Goal: Check status

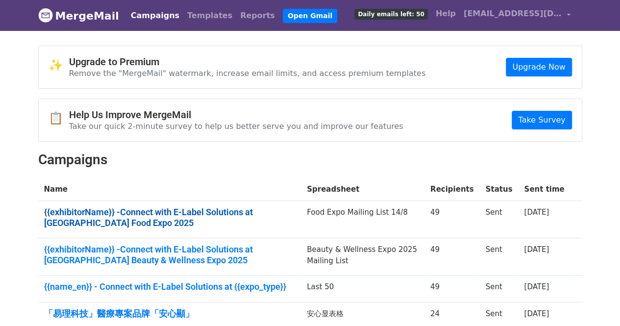
click at [213, 210] on link "{{exhibitorName}} -Connect with E-Label Solutions at Hong Kong Food Expo 2025" at bounding box center [169, 217] width 251 height 21
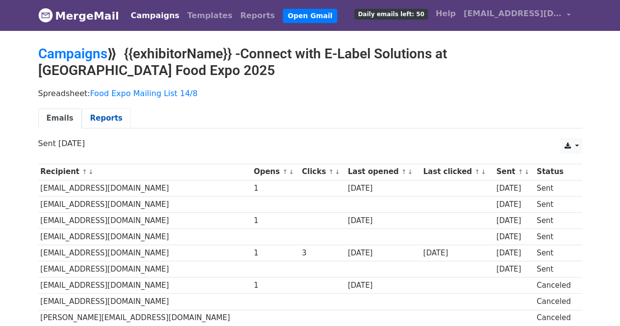
click at [99, 118] on link "Reports" at bounding box center [106, 118] width 49 height 20
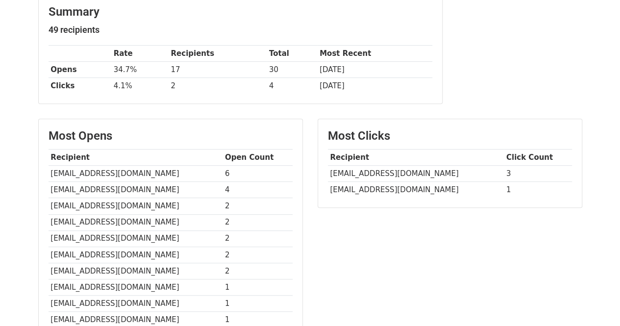
scroll to position [49, 0]
